Goal: Task Accomplishment & Management: Complete application form

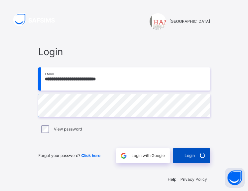
scroll to position [2, 0]
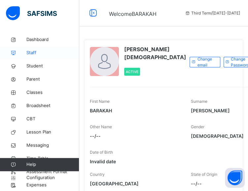
click at [34, 51] on span "Staff" at bounding box center [52, 53] width 53 height 7
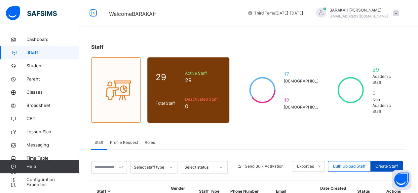
click at [248, 164] on span "Create Staff" at bounding box center [387, 167] width 22 height 6
select select "**"
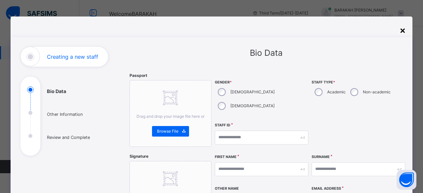
click at [248, 27] on div "×" at bounding box center [403, 30] width 6 height 14
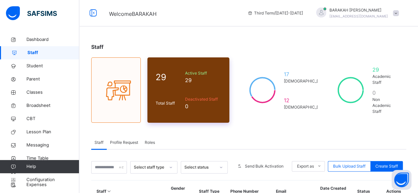
click at [190, 97] on span "Deactivated Staff" at bounding box center [203, 100] width 36 height 6
click at [192, 70] on span "Active Staff" at bounding box center [203, 73] width 36 height 6
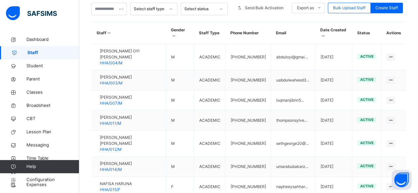
scroll to position [249, 0]
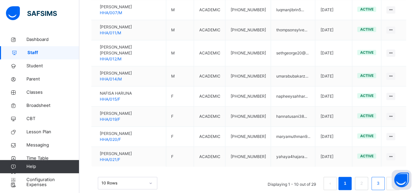
click at [248, 180] on link "3" at bounding box center [378, 184] width 6 height 9
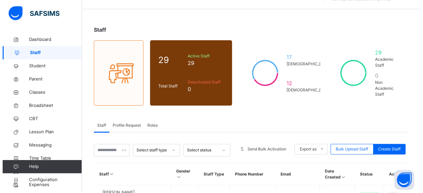
scroll to position [0, 0]
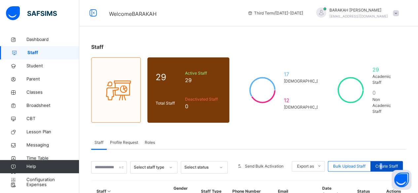
click at [248, 164] on span "Create Staff" at bounding box center [387, 167] width 22 height 6
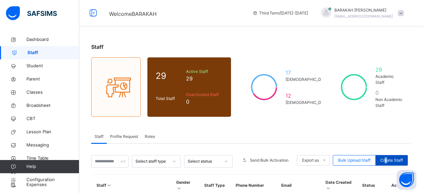
select select "**"
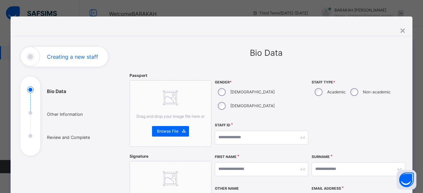
click at [248, 99] on div "[DEMOGRAPHIC_DATA]" at bounding box center [246, 106] width 62 height 14
click at [248, 91] on div "Academic" at bounding box center [330, 92] width 36 height 14
click at [229, 131] on input "text" at bounding box center [262, 138] width 94 height 14
type input "*"
type input "*********"
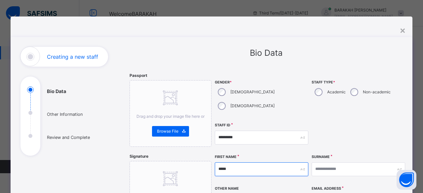
type input "*****"
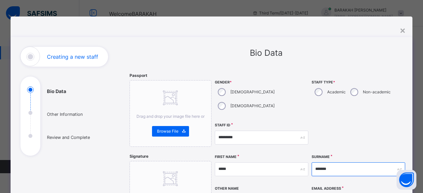
type input "*******"
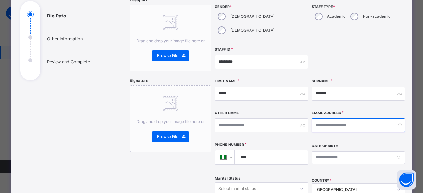
scroll to position [87, 0]
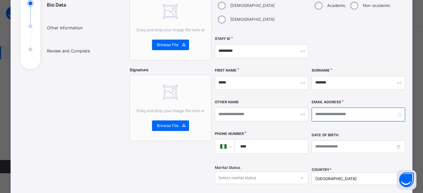
paste input "**********"
type input "**********"
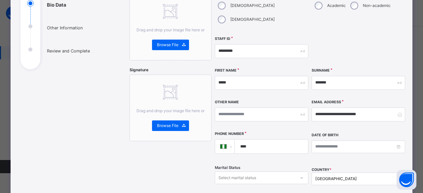
drag, startPoint x: 260, startPoint y: 136, endPoint x: 225, endPoint y: 140, distance: 35.3
click at [225, 140] on div "**********" at bounding box center [262, 147] width 94 height 15
drag, startPoint x: 225, startPoint y: 140, endPoint x: 261, endPoint y: 152, distance: 38.1
click at [248, 165] on div "Marital Status Select marital status" at bounding box center [262, 178] width 94 height 27
click at [248, 140] on input "tel" at bounding box center [270, 147] width 68 height 14
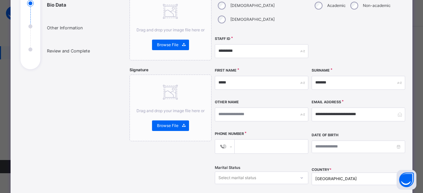
paste input "****"
drag, startPoint x: 255, startPoint y: 133, endPoint x: 216, endPoint y: 131, distance: 39.7
click at [216, 140] on div "**********" at bounding box center [262, 147] width 94 height 15
paste input "**********"
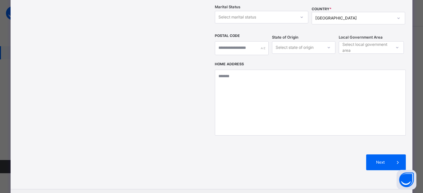
scroll to position [276, 0]
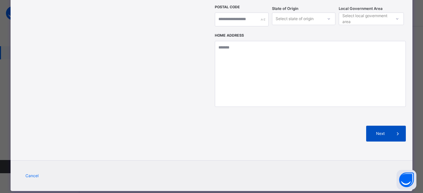
type input "**********"
click at [248, 126] on div "Next" at bounding box center [386, 134] width 40 height 16
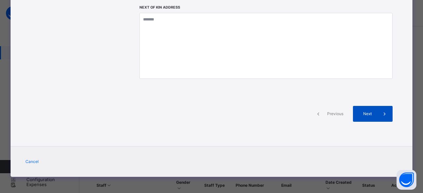
click at [248, 113] on span "Next" at bounding box center [367, 114] width 19 height 6
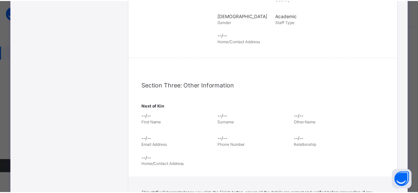
scroll to position [275, 0]
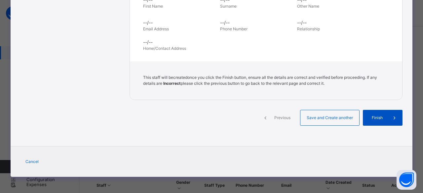
click at [248, 118] on span "Finish" at bounding box center [377, 118] width 19 height 6
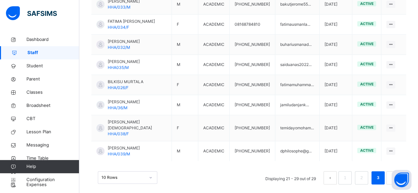
scroll to position [230, 0]
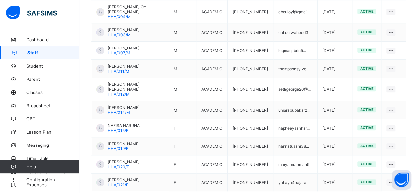
scroll to position [211, 0]
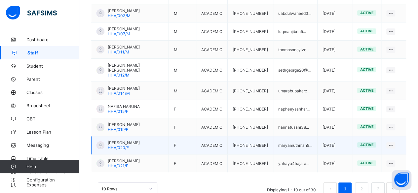
click at [308, 137] on td "maryamuthman9..." at bounding box center [295, 146] width 44 height 18
click at [309, 137] on td "maryamuthman9..." at bounding box center [295, 146] width 44 height 18
click at [293, 137] on td "maryamuthman9..." at bounding box center [295, 146] width 44 height 18
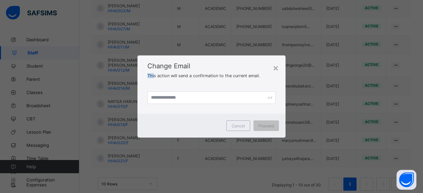
drag, startPoint x: 202, startPoint y: 67, endPoint x: 154, endPoint y: 75, distance: 48.6
click at [154, 75] on div "Change Email This action will send a confirmation to the current email." at bounding box center [212, 69] width 148 height 26
click at [233, 127] on span "Cancel" at bounding box center [238, 126] width 13 height 5
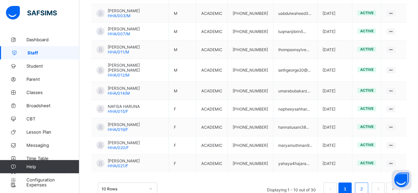
click at [365, 185] on link "2" at bounding box center [361, 189] width 6 height 9
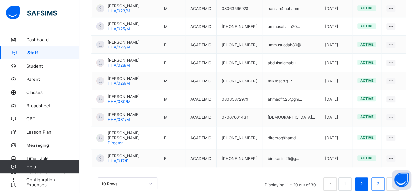
click at [380, 180] on link "3" at bounding box center [378, 184] width 6 height 9
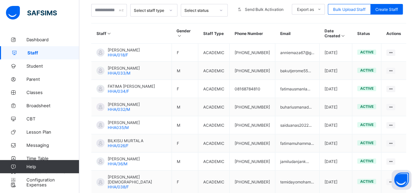
scroll to position [147, 0]
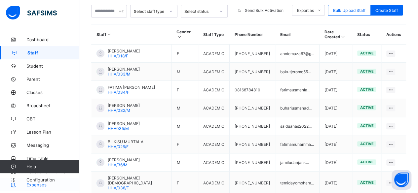
click at [40, 187] on span "Expenses" at bounding box center [52, 185] width 53 height 5
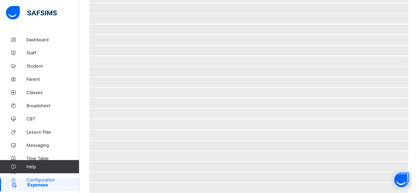
click at [36, 178] on span "Configuration" at bounding box center [52, 180] width 53 height 5
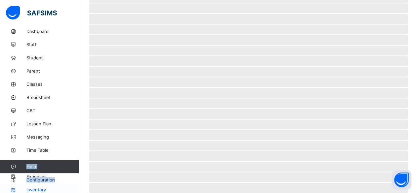
scroll to position [11, 0]
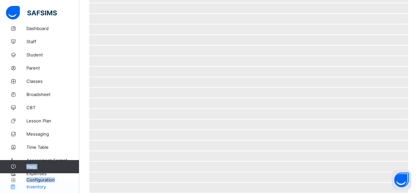
drag, startPoint x: 78, startPoint y: 180, endPoint x: 76, endPoint y: 192, distance: 12.0
click at [76, 192] on div "Dashboard Staff Student Parent Classes Broadsheet CBT Lesson Plan Messaging Tim…" at bounding box center [39, 109] width 79 height 167
click at [61, 160] on span "Assessment Format" at bounding box center [52, 160] width 53 height 5
click at [60, 158] on span "Assessment Format" at bounding box center [53, 160] width 52 height 5
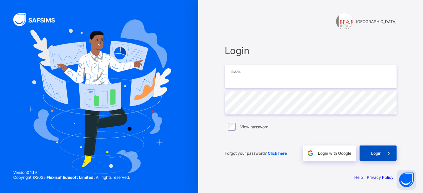
type input "**********"
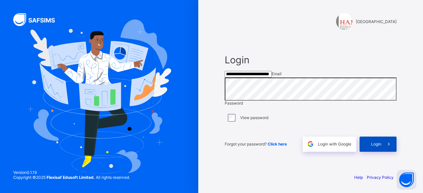
click at [370, 152] on div "Login" at bounding box center [378, 144] width 37 height 15
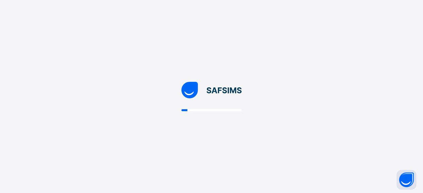
click at [370, 155] on div at bounding box center [211, 96] width 423 height 193
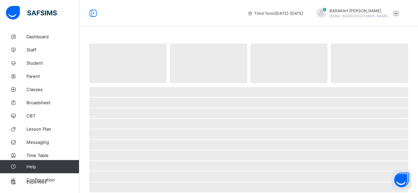
scroll to position [11, 0]
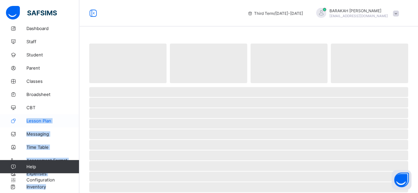
drag, startPoint x: 9, startPoint y: 164, endPoint x: 27, endPoint y: 121, distance: 46.8
click at [27, 121] on div "Dashboard Staff Student Parent Classes Broadsheet CBT Lesson Plan Messaging Tim…" at bounding box center [39, 109] width 79 height 167
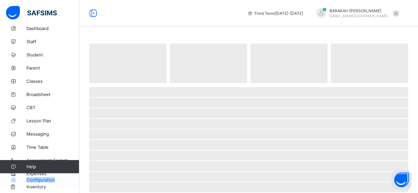
drag, startPoint x: 65, startPoint y: 165, endPoint x: 65, endPoint y: 174, distance: 8.9
click at [65, 174] on div "Help Configuration" at bounding box center [39, 173] width 79 height 26
click at [51, 160] on span "Assessment Format" at bounding box center [52, 160] width 53 height 5
click at [51, 160] on span "Assessment Format" at bounding box center [53, 160] width 52 height 5
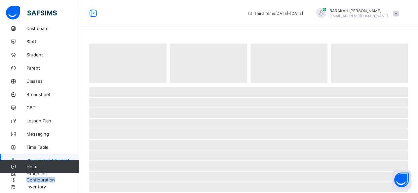
click at [51, 160] on span "Assessment Format" at bounding box center [53, 160] width 52 height 5
click at [66, 159] on span "Assessment Format" at bounding box center [53, 160] width 52 height 5
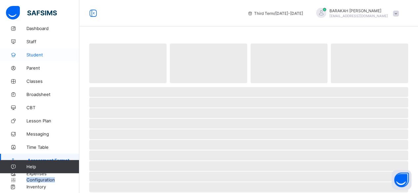
click at [38, 54] on span "Student" at bounding box center [52, 54] width 53 height 5
click at [38, 54] on span "Student" at bounding box center [53, 54] width 52 height 5
